Goal: Transaction & Acquisition: Purchase product/service

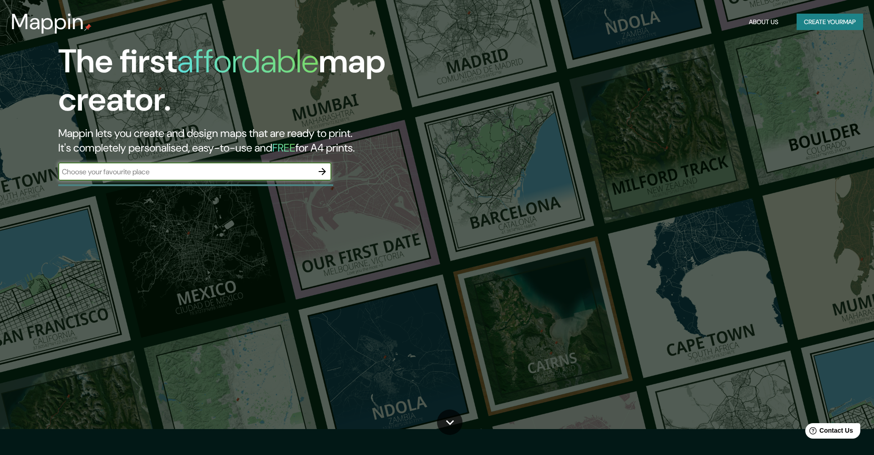
scroll to position [26, 0]
type input "ll"
click at [817, 24] on button "Create your map" at bounding box center [830, 22] width 66 height 17
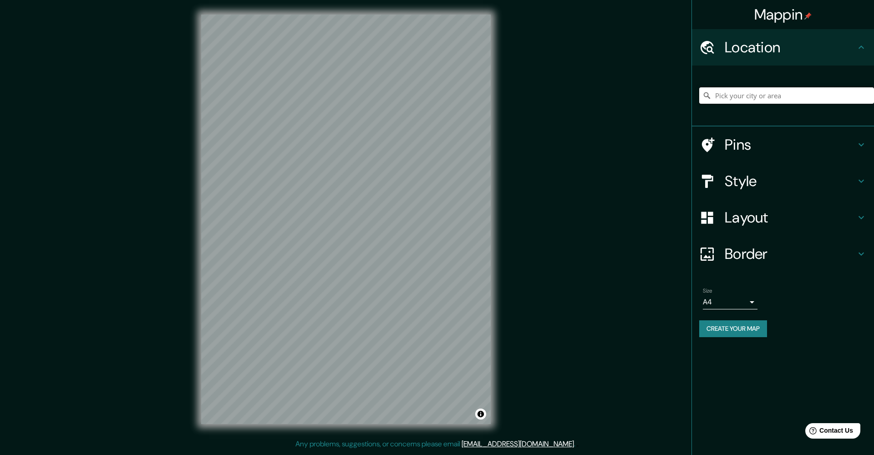
click at [756, 93] on input "Pick your city or area" at bounding box center [786, 95] width 175 height 16
click at [798, 97] on input "Pick your city or area" at bounding box center [786, 95] width 175 height 16
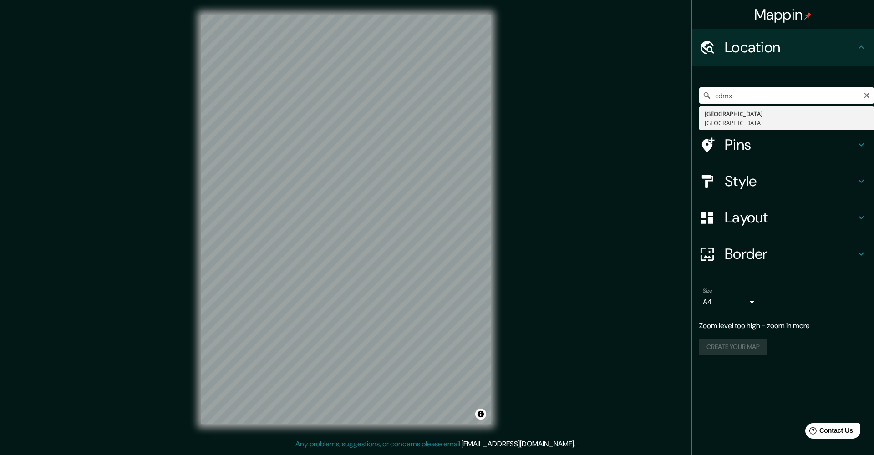
type input "[GEOGRAPHIC_DATA], [GEOGRAPHIC_DATA]"
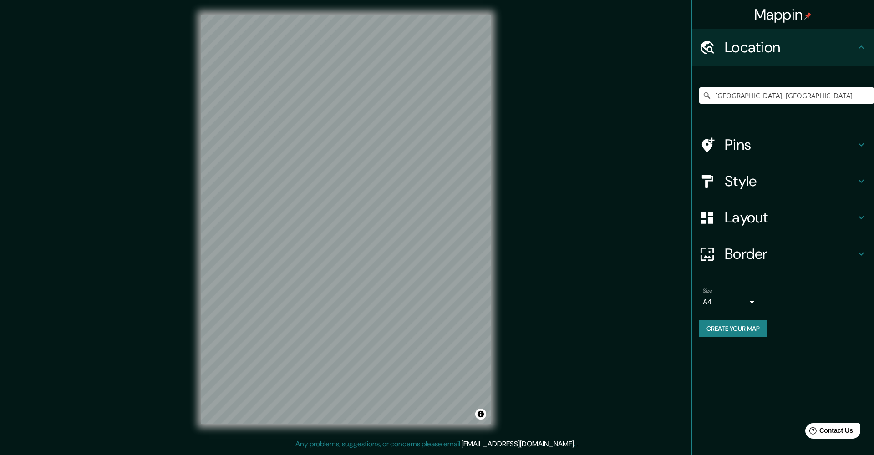
click at [760, 145] on h4 "Pins" at bounding box center [790, 145] width 131 height 18
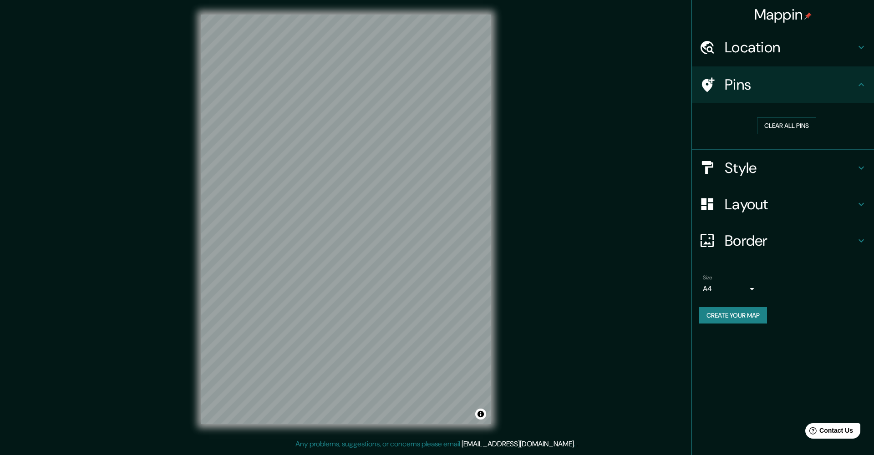
drag, startPoint x: 760, startPoint y: 98, endPoint x: 706, endPoint y: 93, distance: 54.4
click at [706, 93] on div "Pins" at bounding box center [783, 84] width 182 height 36
click at [708, 91] on icon at bounding box center [708, 84] width 13 height 15
drag, startPoint x: 311, startPoint y: 211, endPoint x: 307, endPoint y: 207, distance: 5.8
click at [307, 207] on div at bounding box center [309, 207] width 7 height 7
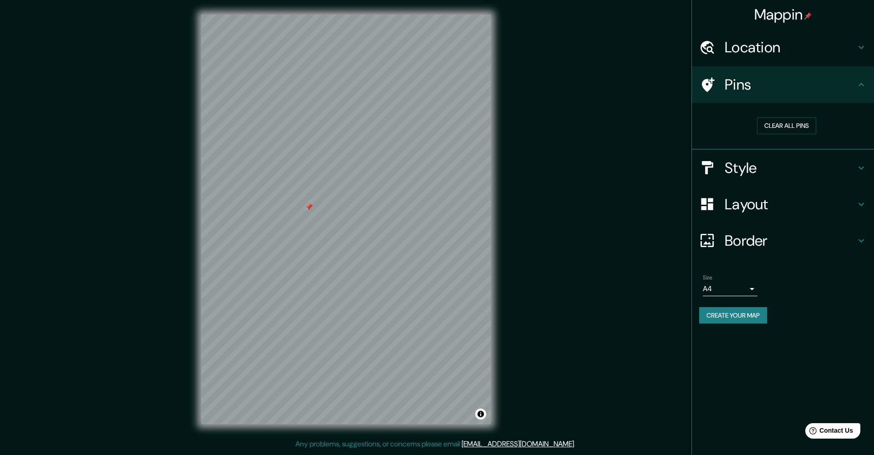
click at [835, 85] on h4 "Pins" at bounding box center [790, 85] width 131 height 18
click at [707, 91] on icon at bounding box center [708, 84] width 13 height 15
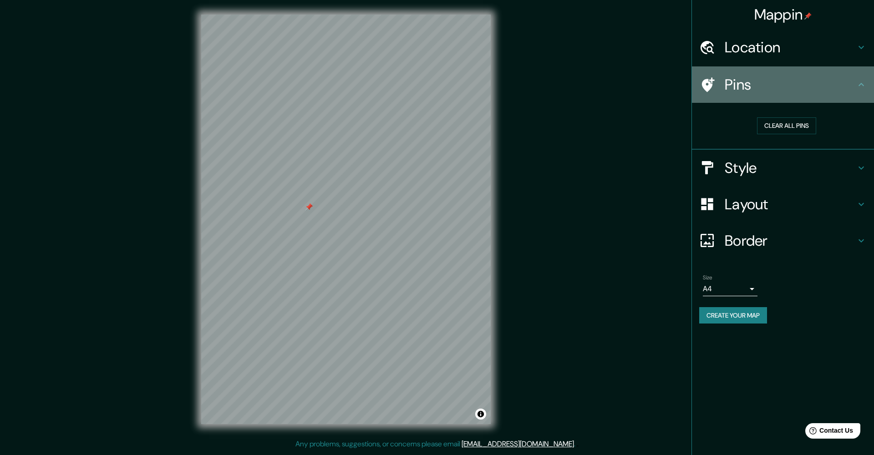
click at [862, 83] on icon at bounding box center [861, 84] width 5 height 3
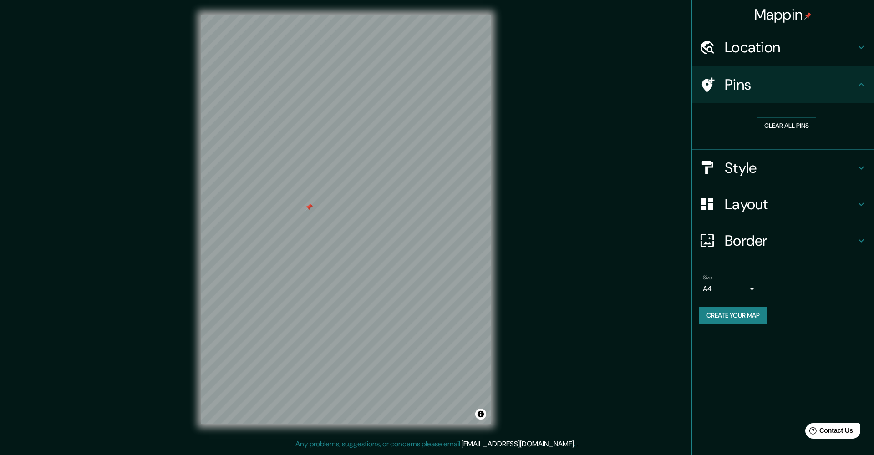
click at [799, 159] on h4 "Style" at bounding box center [790, 168] width 131 height 18
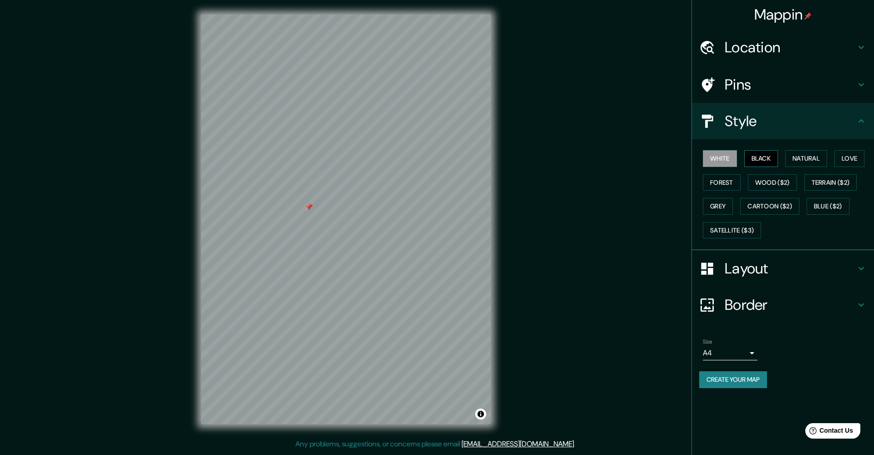
click at [760, 164] on button "Black" at bounding box center [762, 158] width 34 height 17
click at [812, 154] on button "Natural" at bounding box center [807, 158] width 42 height 17
click at [849, 153] on button "Love" at bounding box center [850, 158] width 30 height 17
click at [729, 182] on button "Forest" at bounding box center [722, 182] width 38 height 17
click at [777, 178] on button "Wood ($2)" at bounding box center [772, 182] width 49 height 17
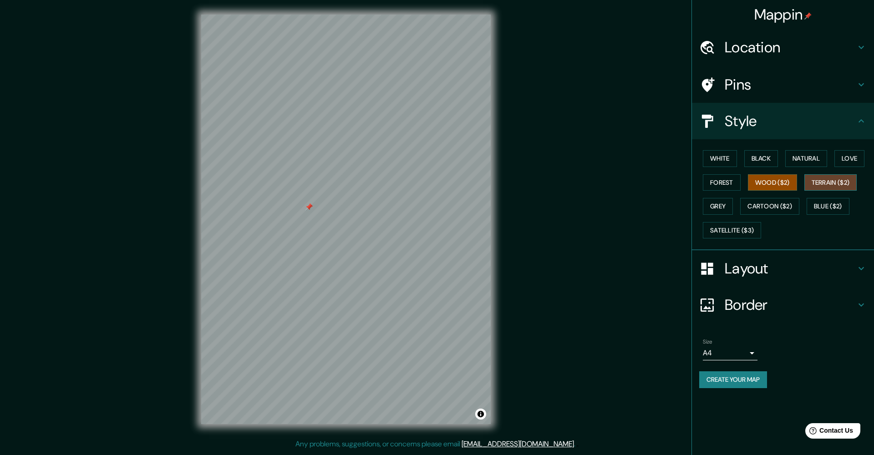
click at [827, 184] on button "Terrain ($2)" at bounding box center [831, 182] width 53 height 17
click at [720, 205] on button "Grey" at bounding box center [718, 206] width 30 height 17
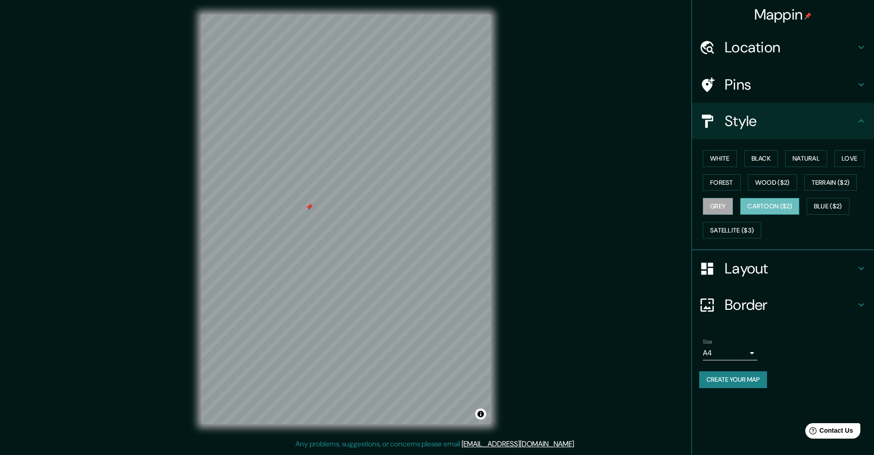
click at [764, 204] on button "Cartoon ($2)" at bounding box center [769, 206] width 59 height 17
click at [819, 208] on button "Blue ($2)" at bounding box center [828, 206] width 43 height 17
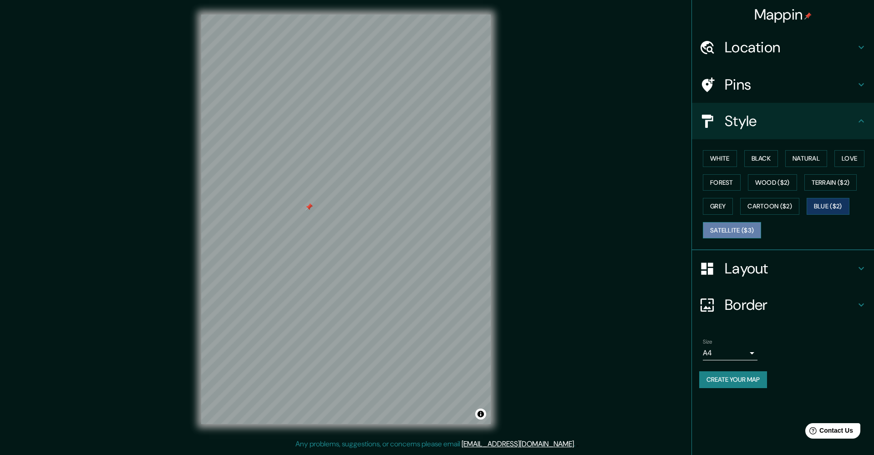
click at [727, 230] on button "Satellite ($3)" at bounding box center [732, 230] width 58 height 17
click at [818, 203] on button "Blue ($2)" at bounding box center [828, 206] width 43 height 17
click at [762, 275] on div "Layout" at bounding box center [783, 268] width 182 height 36
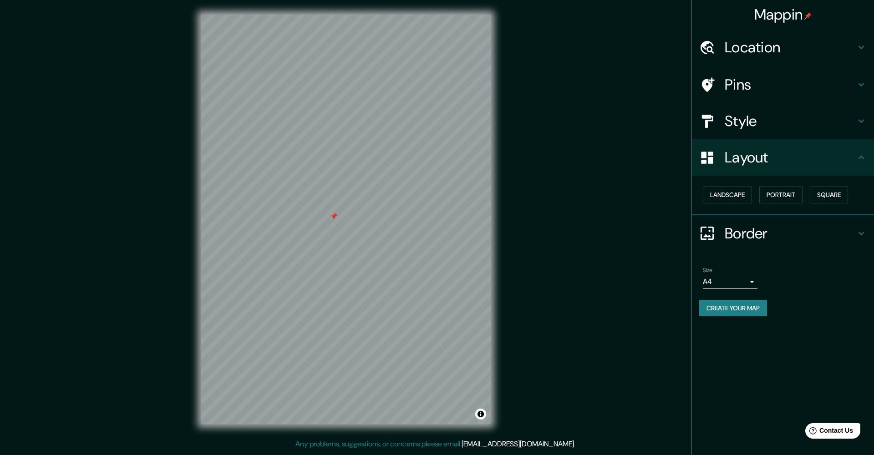
click at [750, 231] on h4 "Border" at bounding box center [790, 233] width 131 height 18
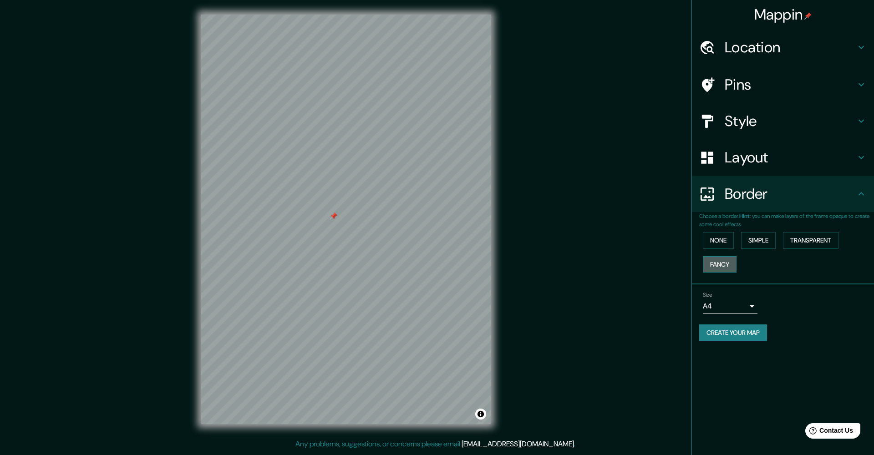
click at [729, 258] on button "Fancy" at bounding box center [720, 264] width 34 height 17
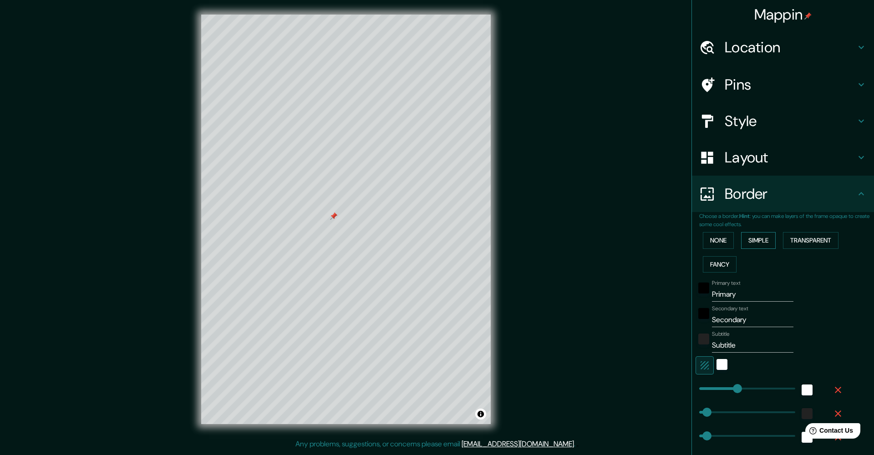
click at [764, 240] on button "Simple" at bounding box center [758, 240] width 35 height 17
click at [709, 242] on button "None" at bounding box center [718, 240] width 31 height 17
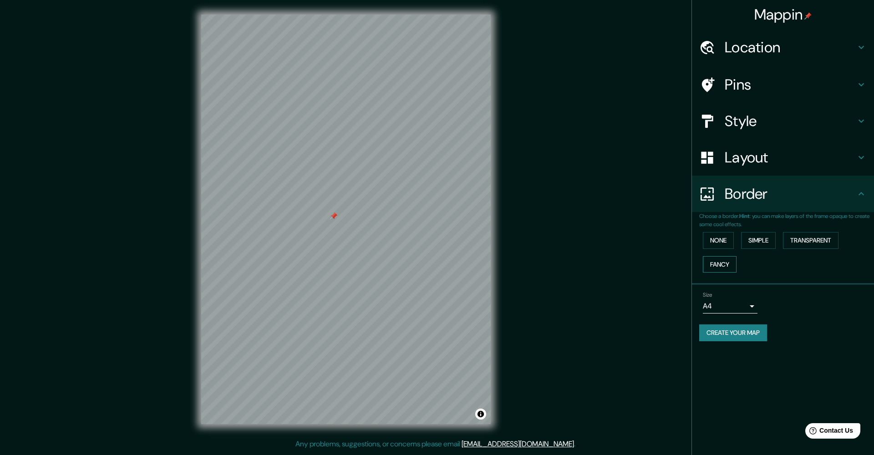
click at [718, 263] on button "Fancy" at bounding box center [720, 264] width 34 height 17
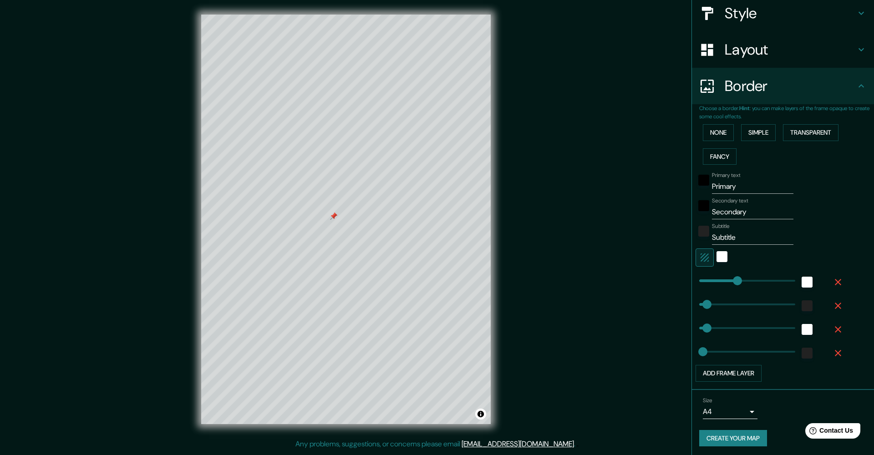
scroll to position [107, 0]
click at [754, 411] on body "Mappin Location [GEOGRAPHIC_DATA], [GEOGRAPHIC_DATA] Pins Style Layout Border C…" at bounding box center [437, 227] width 874 height 455
click at [734, 420] on li "A3" at bounding box center [730, 420] width 55 height 16
click at [738, 409] on body "Mappin Location [GEOGRAPHIC_DATA], [GEOGRAPHIC_DATA] Pins Style Layout Border C…" at bounding box center [437, 227] width 874 height 455
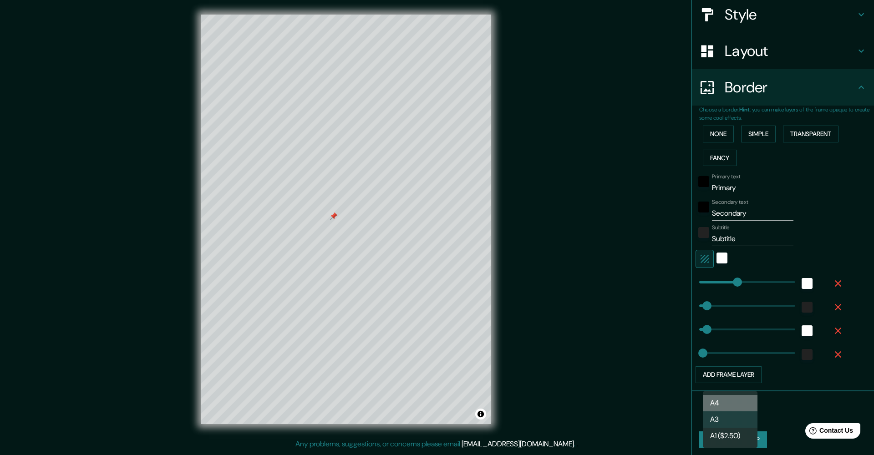
click at [735, 400] on li "A4" at bounding box center [730, 403] width 55 height 16
type input "single"
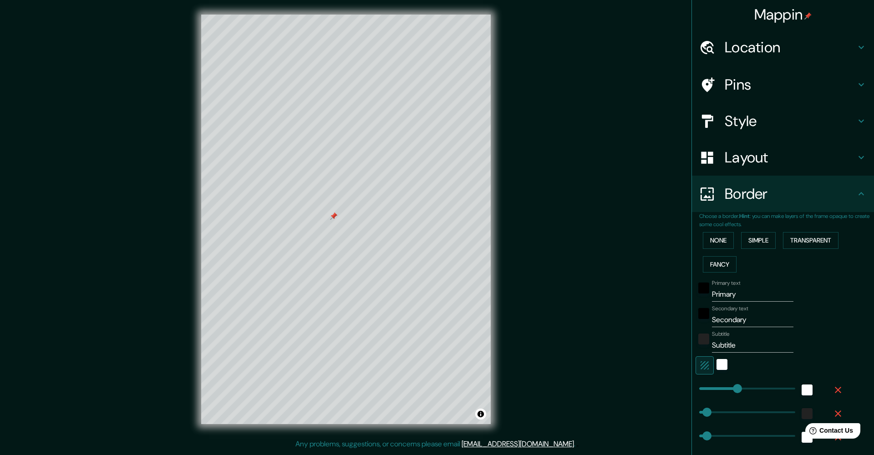
scroll to position [0, 0]
click at [768, 46] on h4 "Location" at bounding box center [790, 47] width 131 height 18
type input "254"
type input "51"
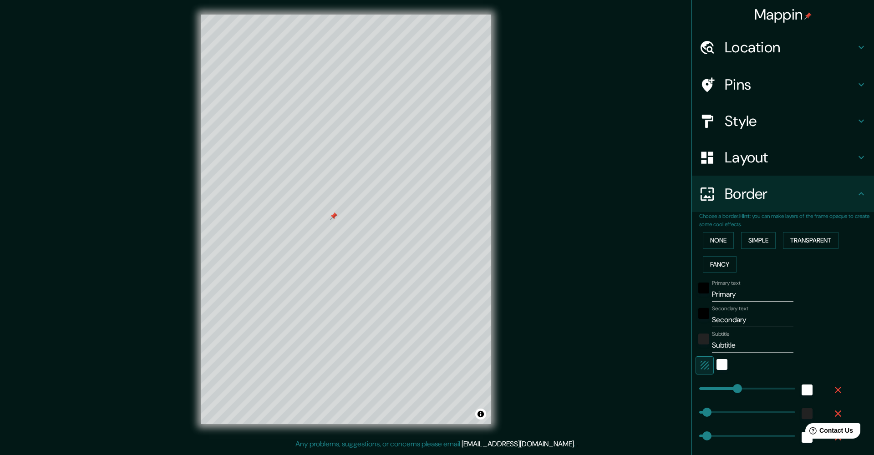
type input "25"
